Goal: Information Seeking & Learning: Check status

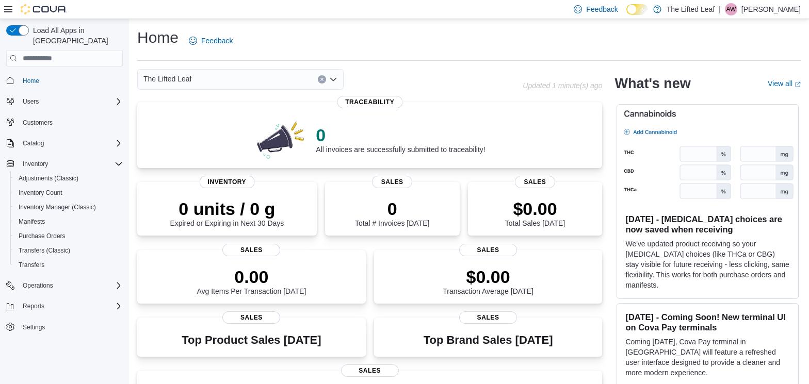
click at [121, 302] on icon "Complex example" at bounding box center [118, 306] width 8 height 8
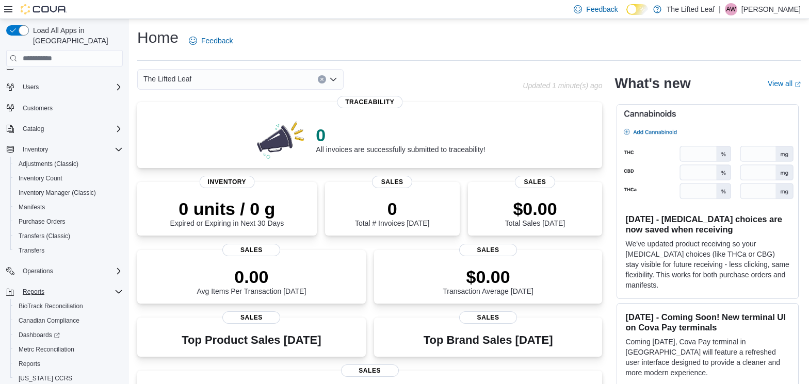
scroll to position [37, 0]
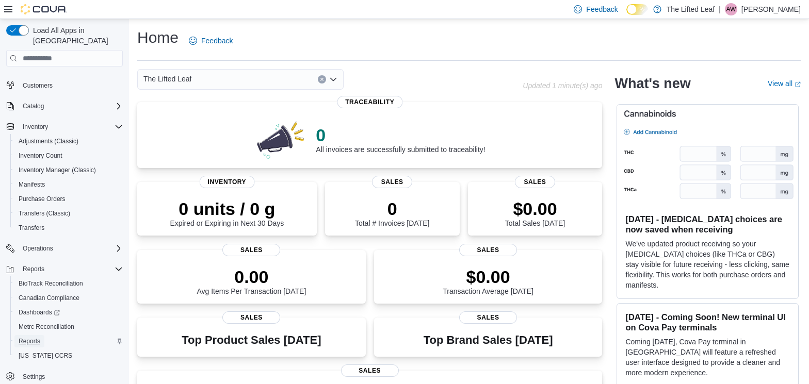
click at [37, 337] on span "Reports" at bounding box center [30, 341] width 22 height 8
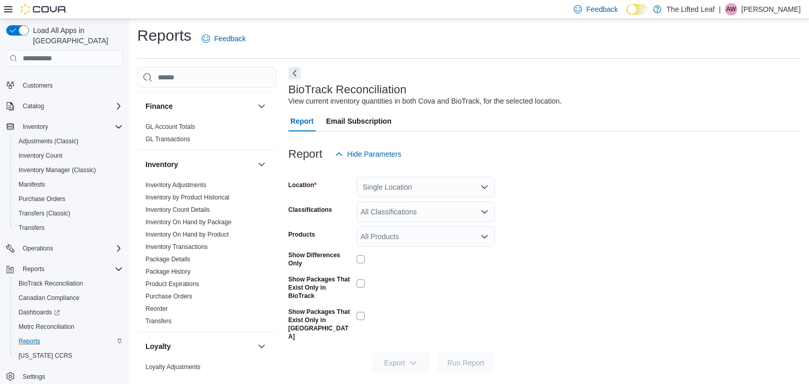
scroll to position [255, 0]
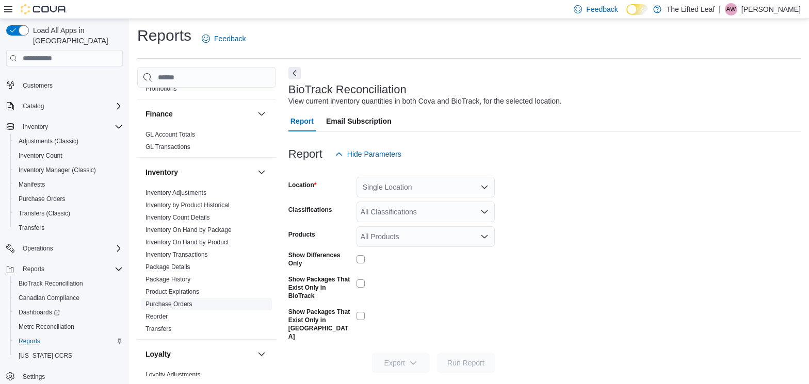
click at [188, 305] on link "Purchase Orders" at bounding box center [168, 304] width 47 height 7
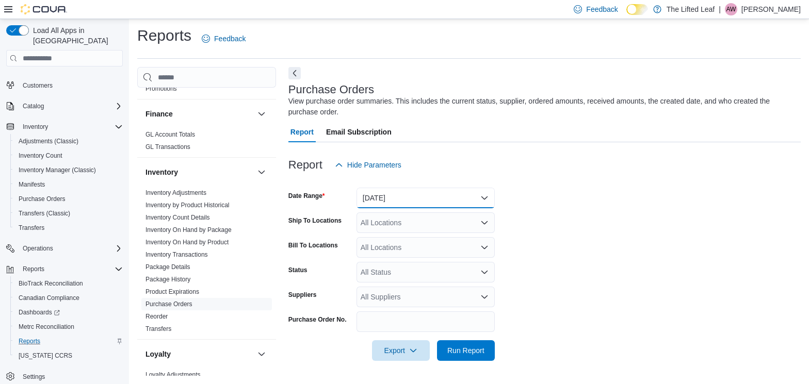
click at [467, 194] on button "Yesterday" at bounding box center [425, 198] width 138 height 21
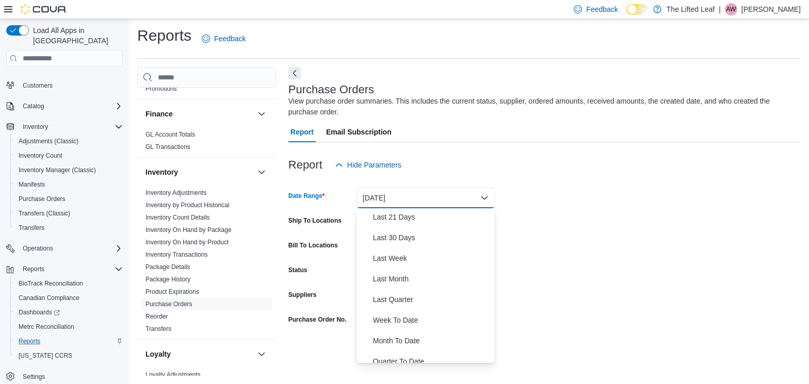
scroll to position [128, 0]
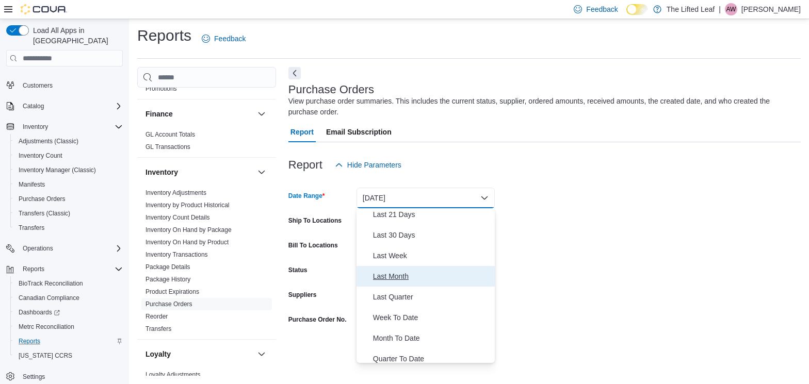
click at [424, 277] on span "Last Month" at bounding box center [432, 276] width 118 height 12
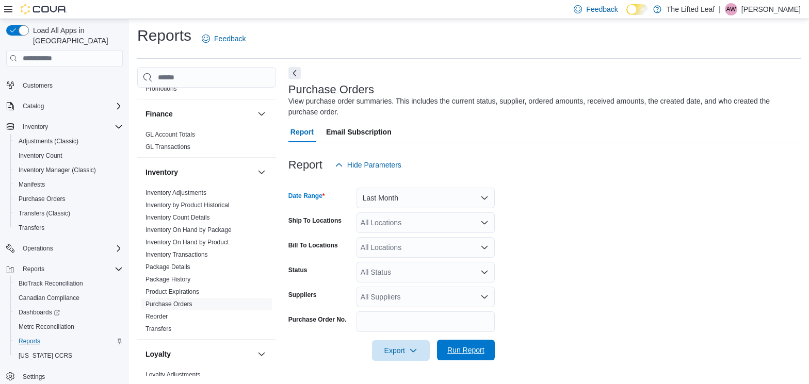
click at [470, 349] on span "Run Report" at bounding box center [465, 350] width 37 height 10
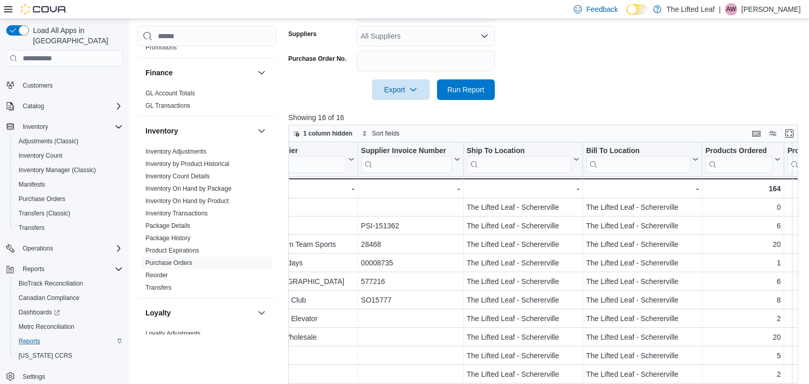
scroll to position [1, 0]
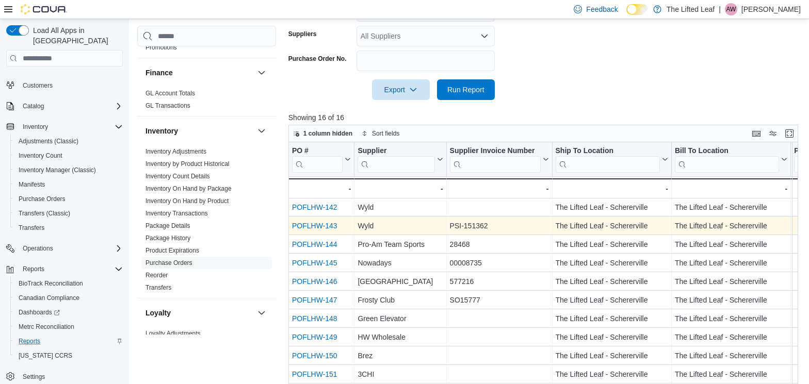
click at [325, 224] on link "POFLHW-143" at bounding box center [314, 226] width 45 height 8
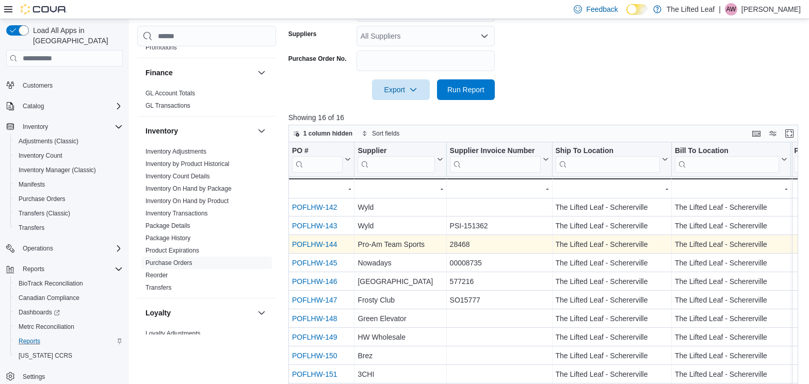
click at [332, 243] on link "POFLHW-144" at bounding box center [314, 244] width 45 height 8
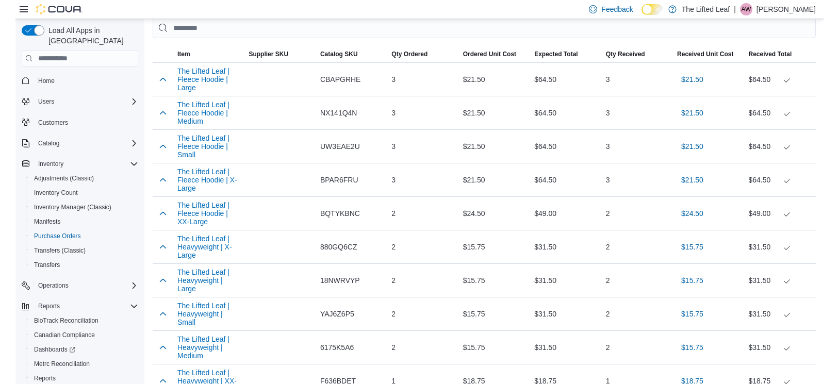
scroll to position [346, 0]
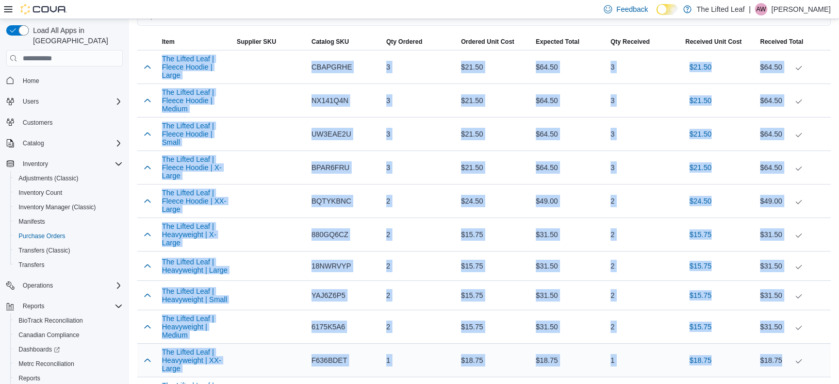
drag, startPoint x: 146, startPoint y: 55, endPoint x: 799, endPoint y: 375, distance: 727.2
click at [799, 375] on tbody "The Lifted Leaf | Fleece Hoodie | Large Supplier SKU Catalog SKU CBAPGRHE Qty O…" at bounding box center [484, 382] width 694 height 662
copy tbody "The Lifted Leaf | Fleece Hoodie | Large Supplier SKU Catalog SKU CBAPGRHE Qty O…"
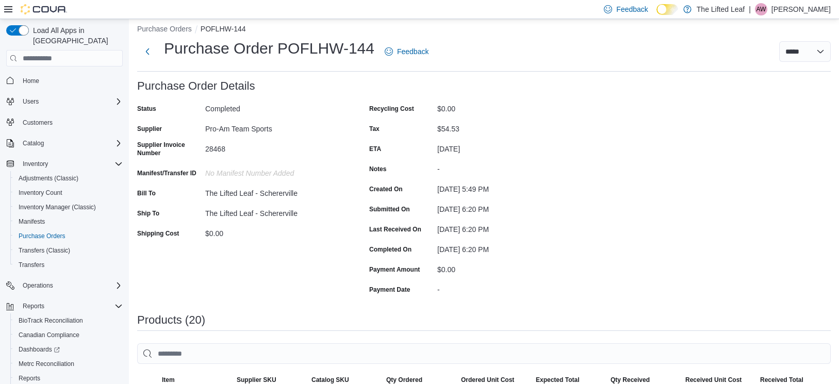
scroll to position [0, 0]
